Goal: Task Accomplishment & Management: Complete application form

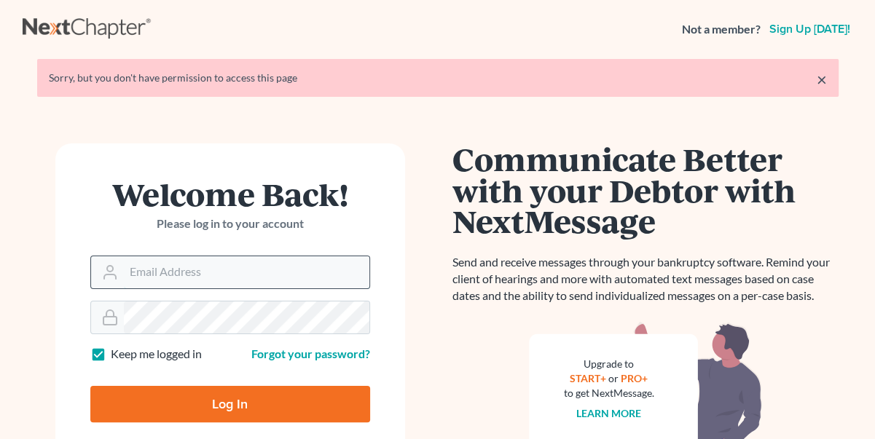
drag, startPoint x: 146, startPoint y: 273, endPoint x: 157, endPoint y: 272, distance: 11.0
click at [152, 273] on input "Email Address" at bounding box center [247, 272] width 246 height 32
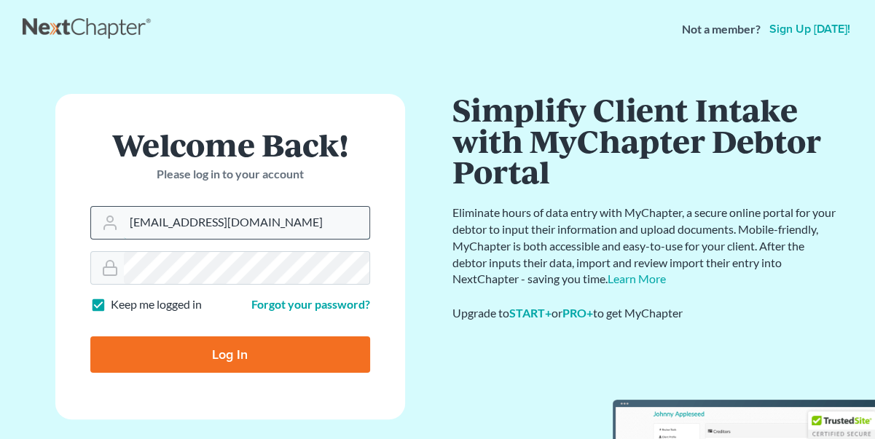
type input "[EMAIL_ADDRESS][DOMAIN_NAME]"
click at [90, 337] on input "Log In" at bounding box center [230, 355] width 280 height 36
type input "Thinking..."
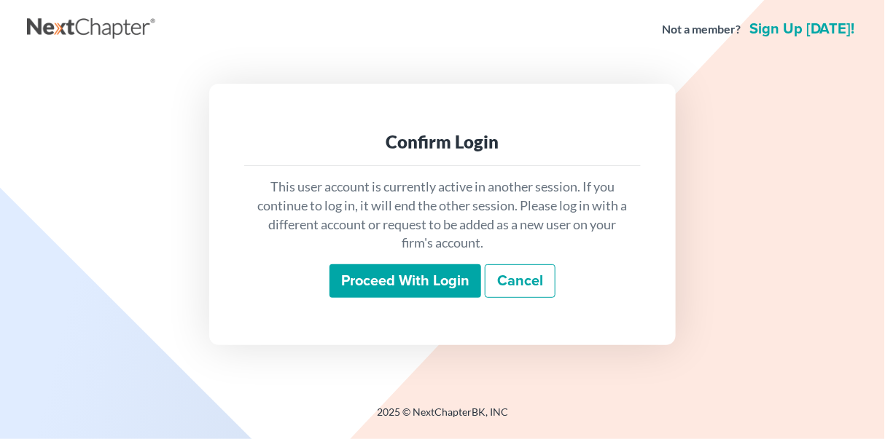
click at [368, 294] on input "Proceed with login" at bounding box center [405, 281] width 152 height 34
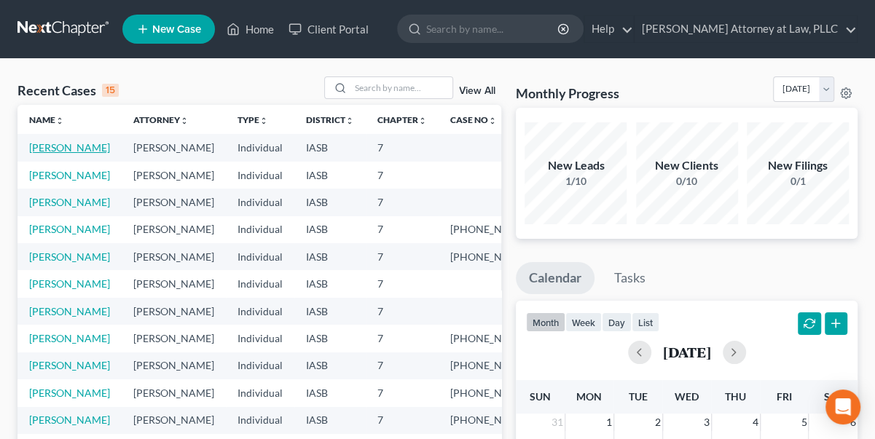
click at [58, 147] on link "Moss, Michael" at bounding box center [69, 147] width 81 height 12
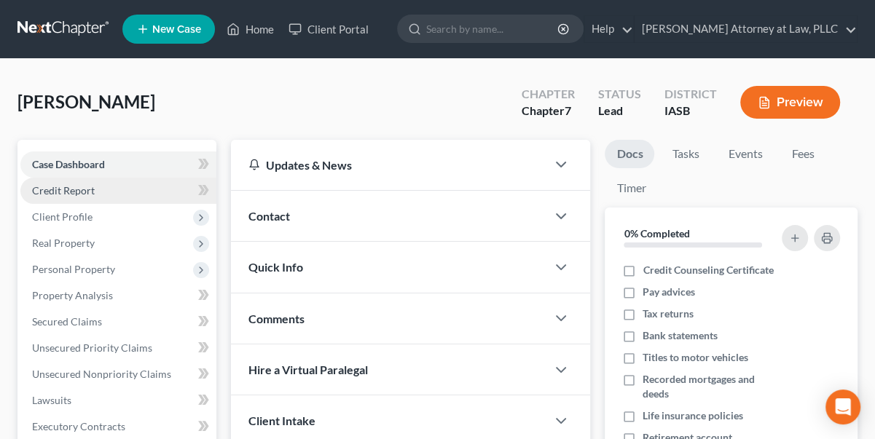
click at [74, 191] on span "Credit Report" at bounding box center [63, 190] width 63 height 12
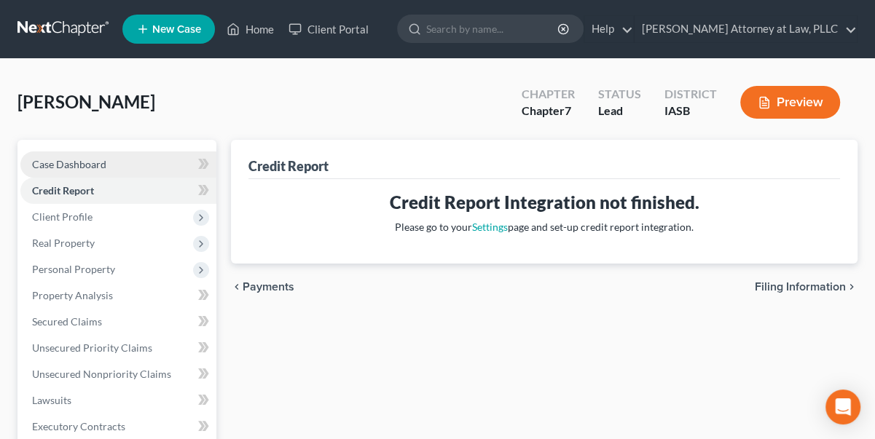
click at [85, 164] on span "Case Dashboard" at bounding box center [69, 164] width 74 height 12
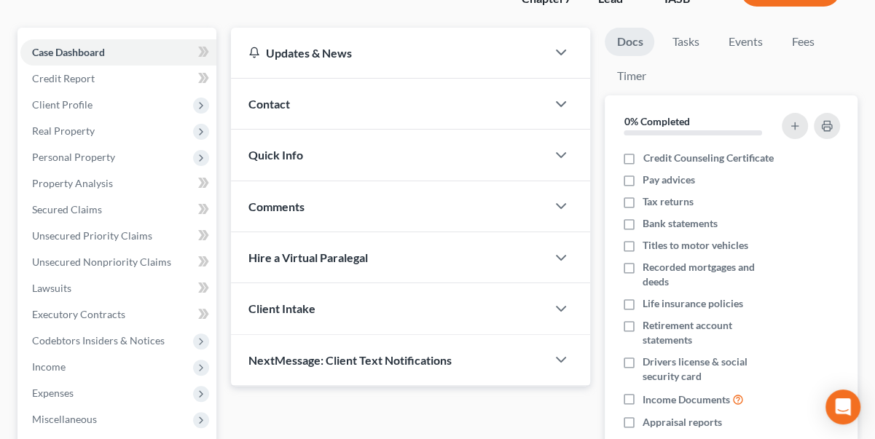
scroll to position [66, 0]
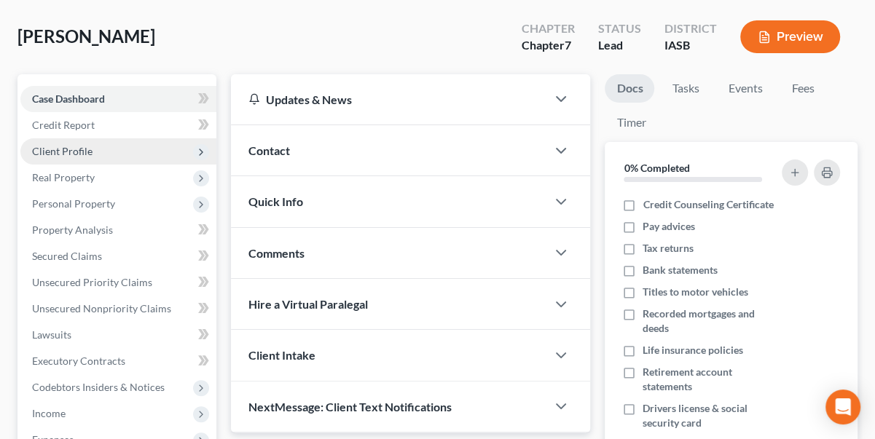
click at [66, 148] on span "Client Profile" at bounding box center [62, 151] width 60 height 12
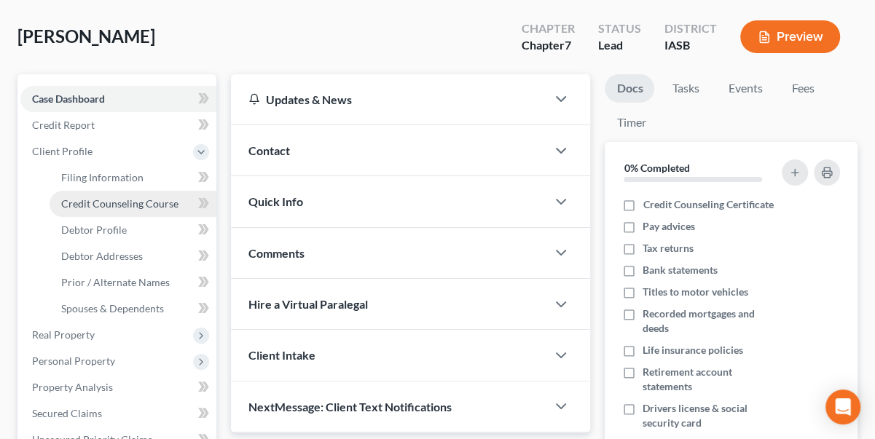
click at [105, 201] on span "Credit Counseling Course" at bounding box center [119, 203] width 117 height 12
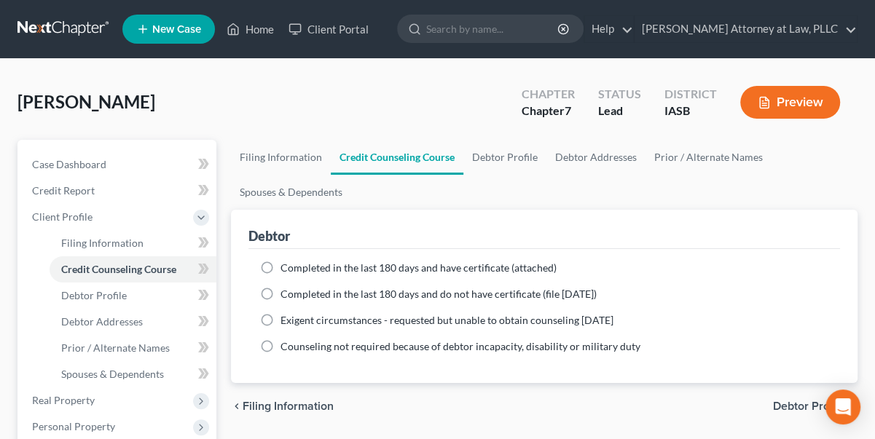
click at [281, 267] on label "Completed in the last 180 days and have certificate (attached)" at bounding box center [419, 268] width 276 height 15
click at [286, 267] on input "Completed in the last 180 days and have certificate (attached)" at bounding box center [290, 265] width 9 height 9
radio input "true"
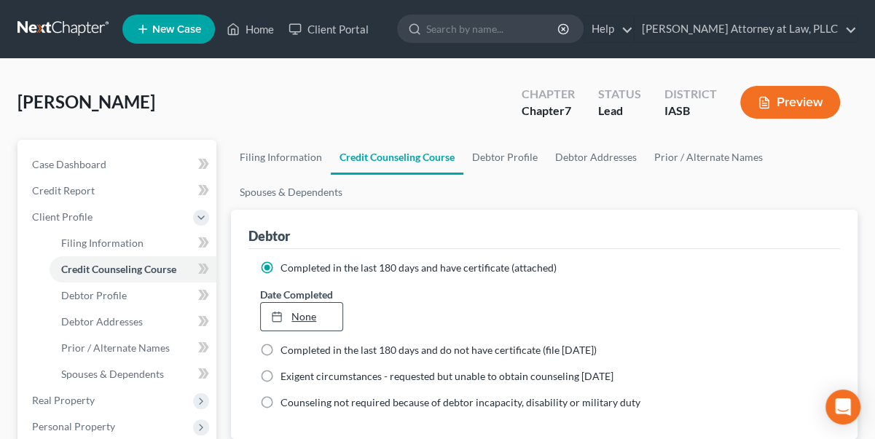
click at [308, 315] on link "None" at bounding box center [301, 317] width 81 height 28
click at [799, 97] on button "Preview" at bounding box center [790, 102] width 100 height 33
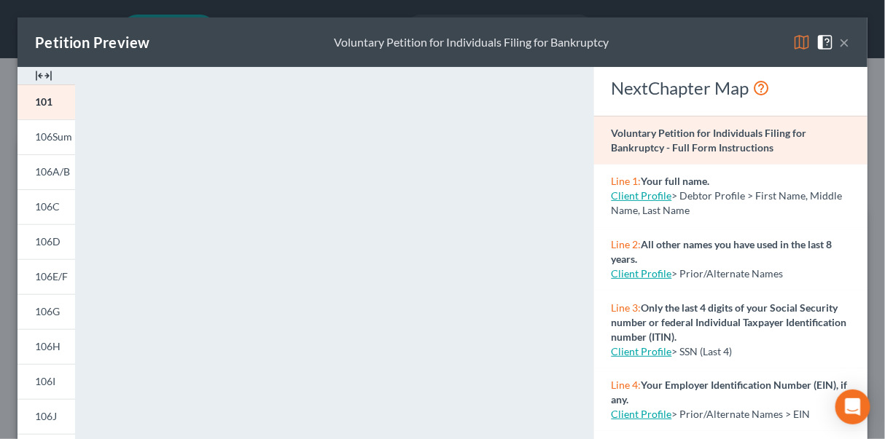
click at [843, 42] on div "Petition Preview Voluntary Petition for Individuals Filing for Bankruptcy ×" at bounding box center [442, 42] width 850 height 50
click at [839, 40] on button "×" at bounding box center [844, 42] width 10 height 17
